Goal: Transaction & Acquisition: Subscribe to service/newsletter

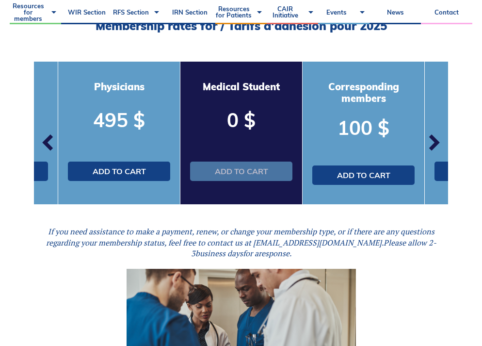
scroll to position [291, 0]
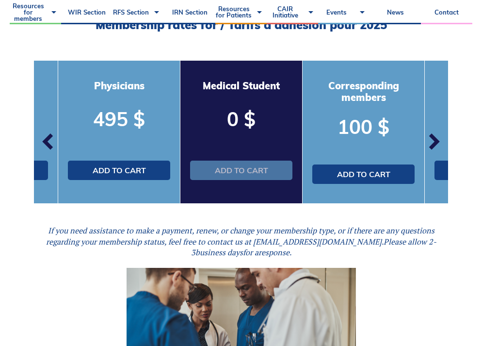
click at [265, 172] on link "Add to cart" at bounding box center [241, 170] width 102 height 19
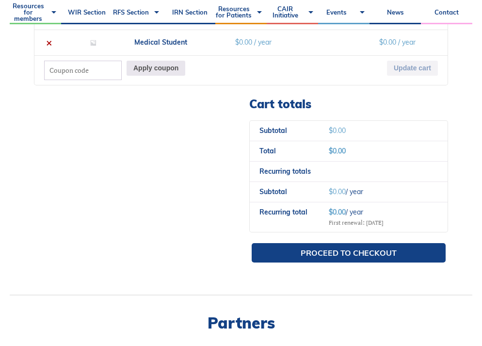
scroll to position [388, 0]
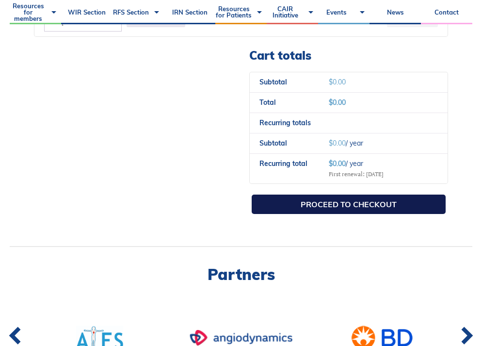
click at [265, 203] on link "Proceed to checkout" at bounding box center [349, 204] width 194 height 19
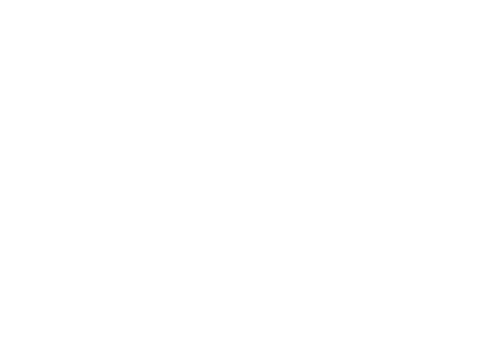
select select "QC"
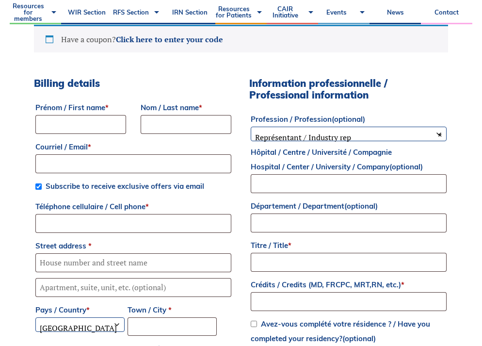
scroll to position [243, 0]
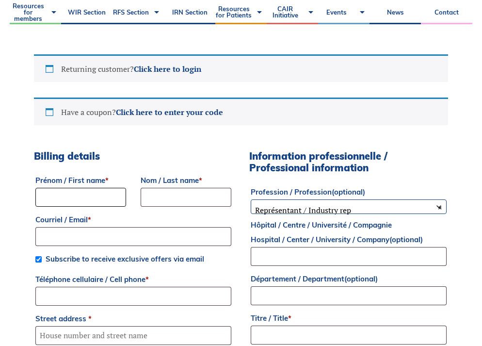
click at [55, 199] on input "Prénom / First name *" at bounding box center [80, 197] width 91 height 19
type input "[PERSON_NAME]"
type input "Bodnariuc"
type input "[PERSON_NAME][EMAIL_ADDRESS][PERSON_NAME][DOMAIN_NAME]"
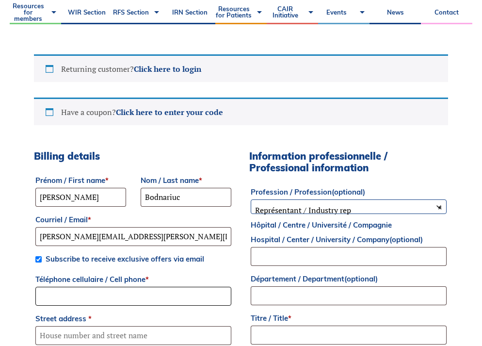
type input "9055996706"
type input "5428 Kindos St"
type input "Burlington"
select select "ON"
type input "L7L7M9"
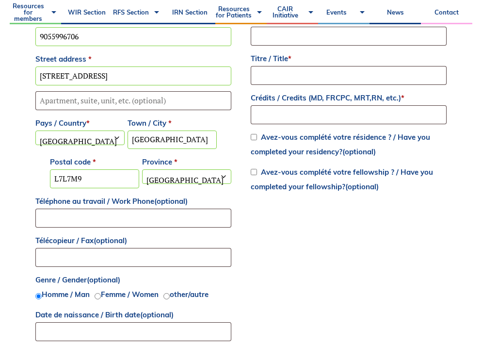
scroll to position [515, 0]
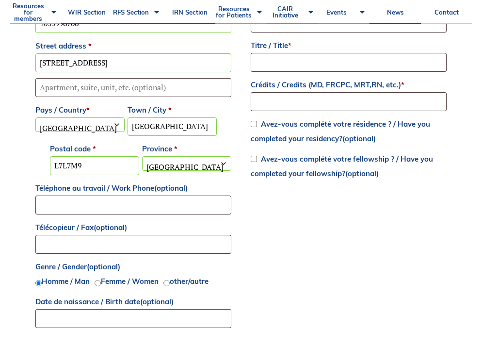
click at [101, 279] on span "Homme / Man Femme / Women other/autre" at bounding box center [124, 281] width 178 height 11
click at [101, 283] on input "Femme / Women" at bounding box center [98, 283] width 6 height 6
radio input "true"
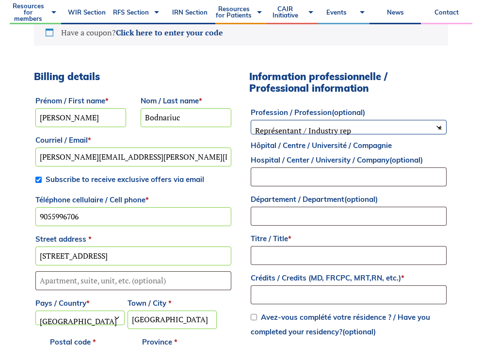
scroll to position [321, 0]
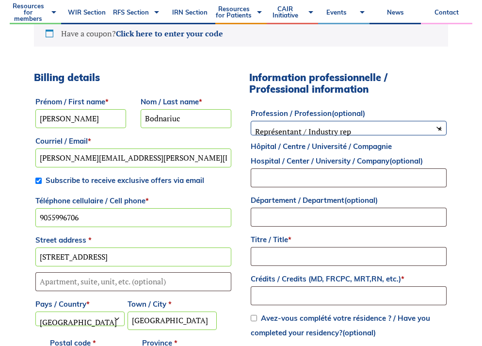
click at [317, 127] on span "× Représentant / Industry rep" at bounding box center [348, 131] width 195 height 20
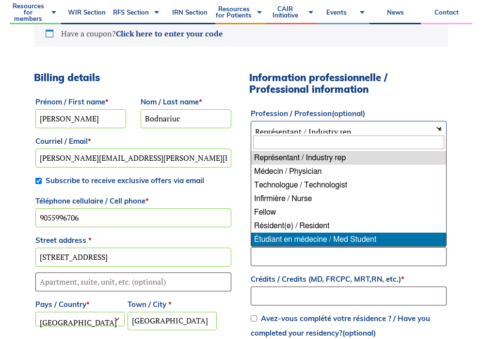
select select "med_student"
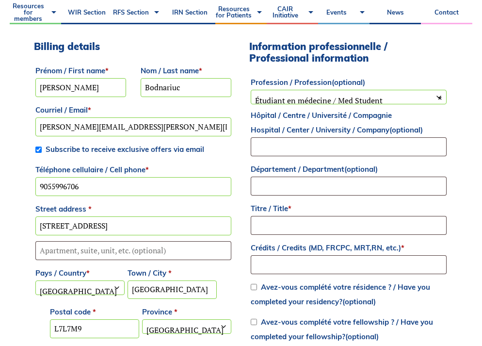
scroll to position [370, 0]
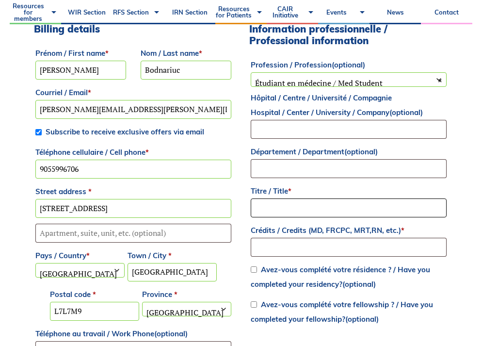
click at [267, 210] on input "Titre / Title *" at bounding box center [349, 207] width 196 height 19
type input "Medical Student"
click at [291, 244] on input "Crédits / Credits (MD, FRCPC, MRT,RN, etc.) *" at bounding box center [349, 247] width 196 height 19
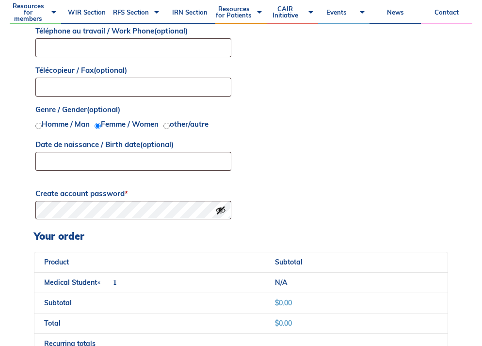
scroll to position [661, 0]
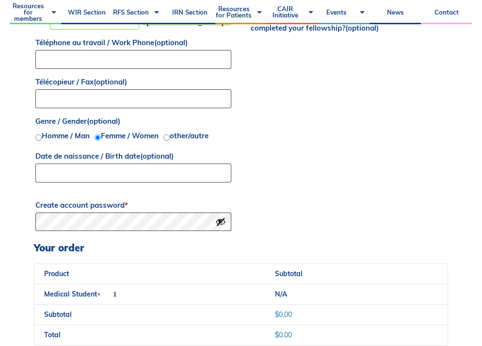
type input "BHSc, MD candidate"
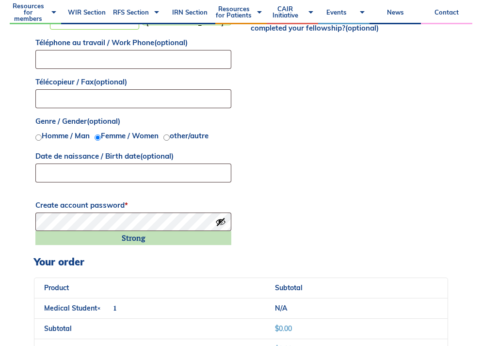
click at [223, 218] on button "Show password" at bounding box center [220, 221] width 11 height 11
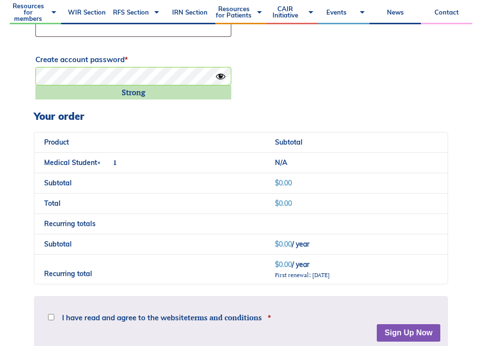
click at [180, 314] on span "I have read and agree to the website terms and conditions" at bounding box center [162, 317] width 200 height 7
click at [54, 314] on input "I have read and agree to the website terms and conditions *" at bounding box center [51, 317] width 6 height 6
checkbox input "true"
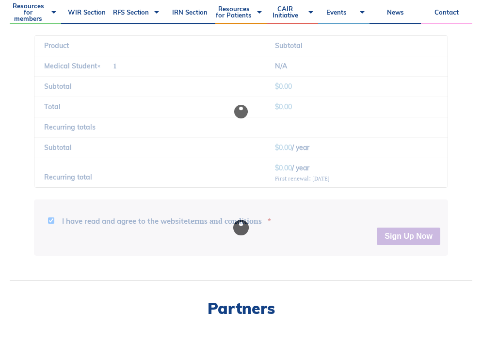
scroll to position [903, 0]
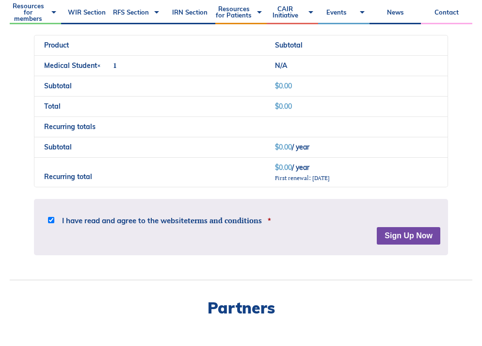
click at [391, 232] on button "Sign Up Now" at bounding box center [409, 235] width 64 height 17
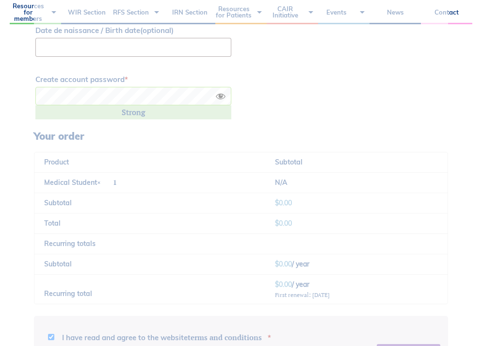
scroll to position [806, 0]
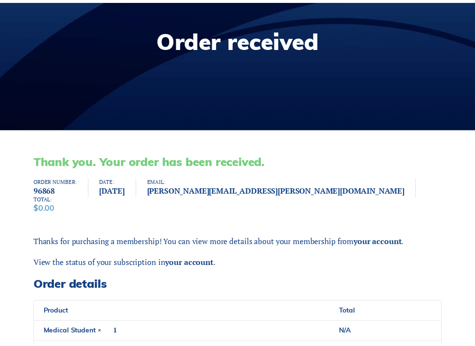
scroll to position [146, 0]
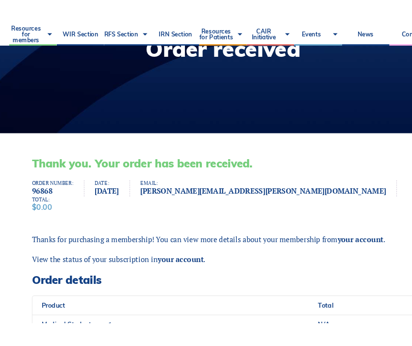
scroll to position [135, 0]
